Goal: Find specific page/section: Find specific page/section

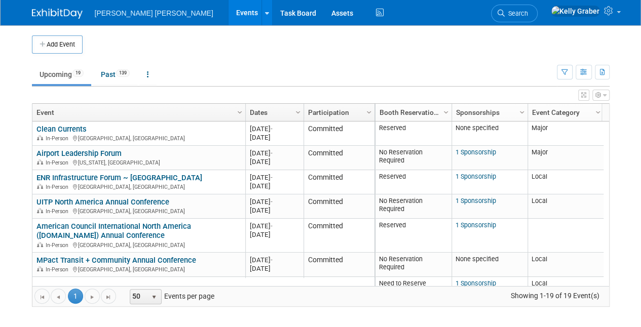
scroll to position [182, 0]
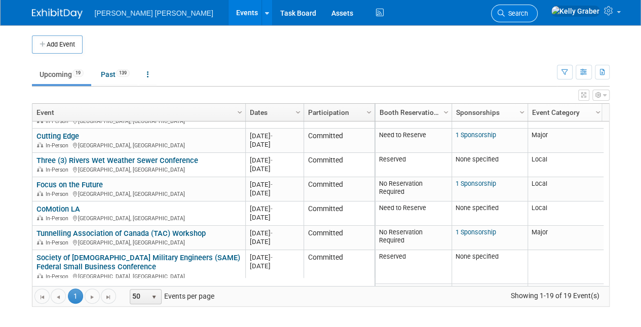
click at [528, 14] on span "Search" at bounding box center [516, 14] width 23 height 8
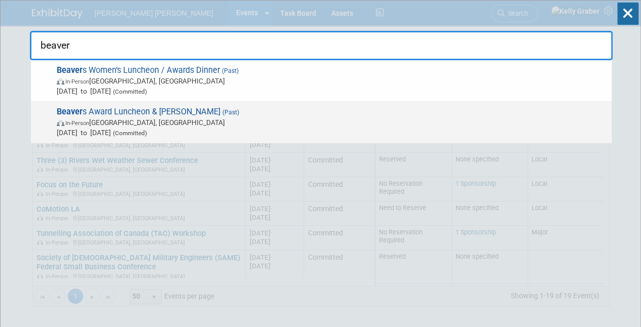
type input "beaver"
click at [133, 113] on span "Beaver s Award Luncheon & Dinner (Past) In-Person Los Angeles, CA Jan 18, 2024 …" at bounding box center [330, 122] width 553 height 31
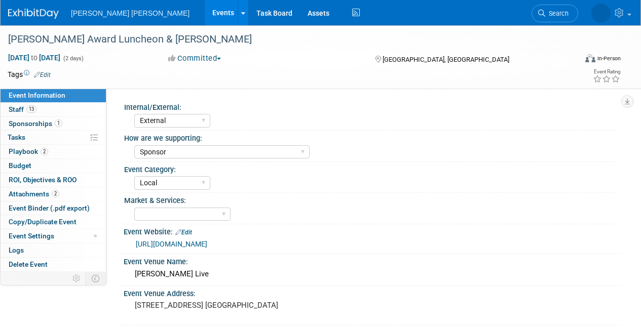
select select "External"
select select "Sponsor"
select select "Local"
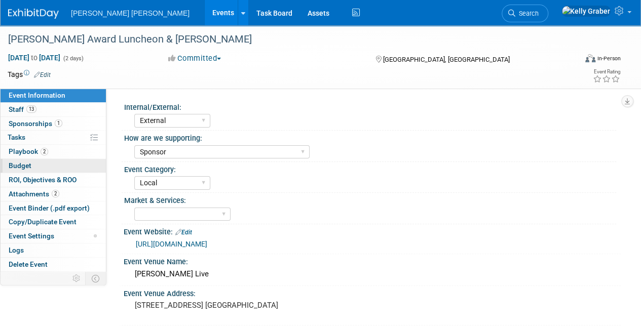
click at [29, 162] on span "Budget" at bounding box center [20, 166] width 23 height 8
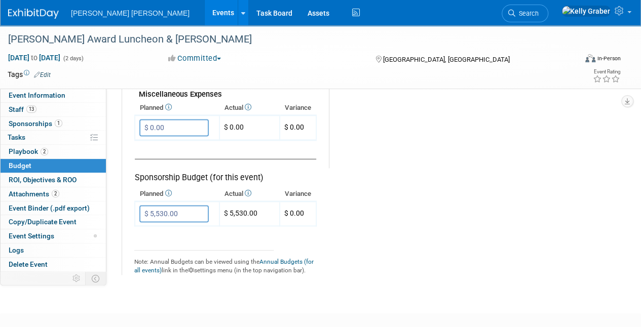
scroll to position [659, 0]
